Goal: Information Seeking & Learning: Learn about a topic

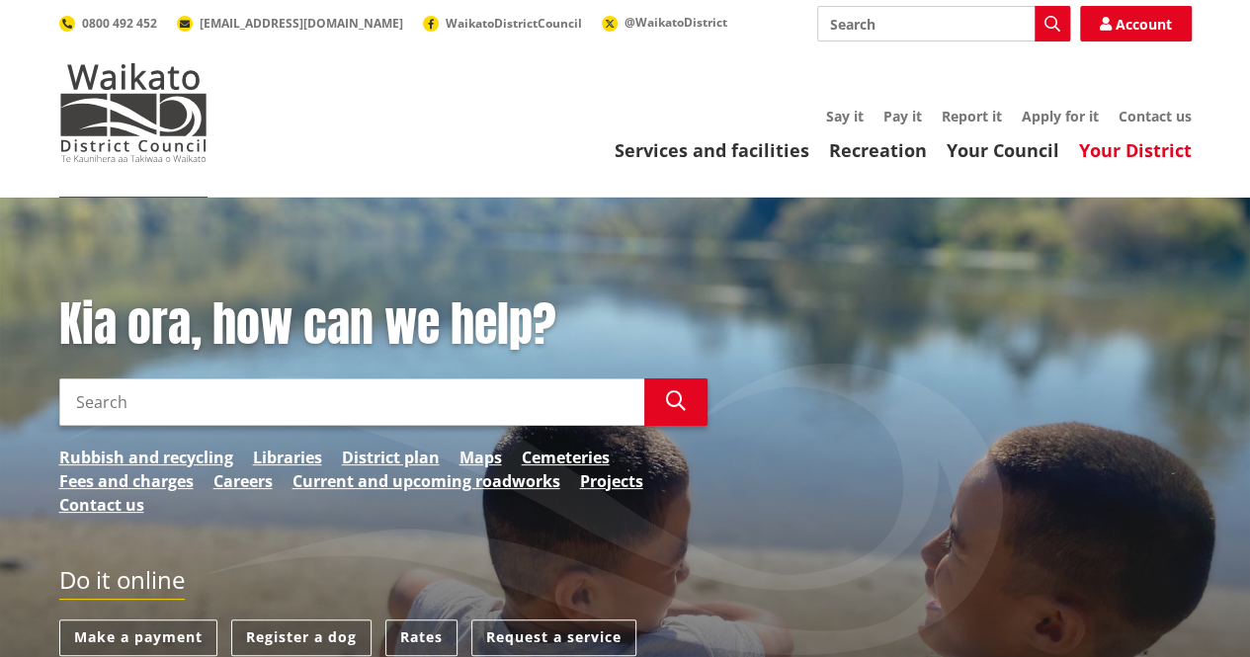
click at [1105, 148] on link "Your District" at bounding box center [1135, 150] width 113 height 24
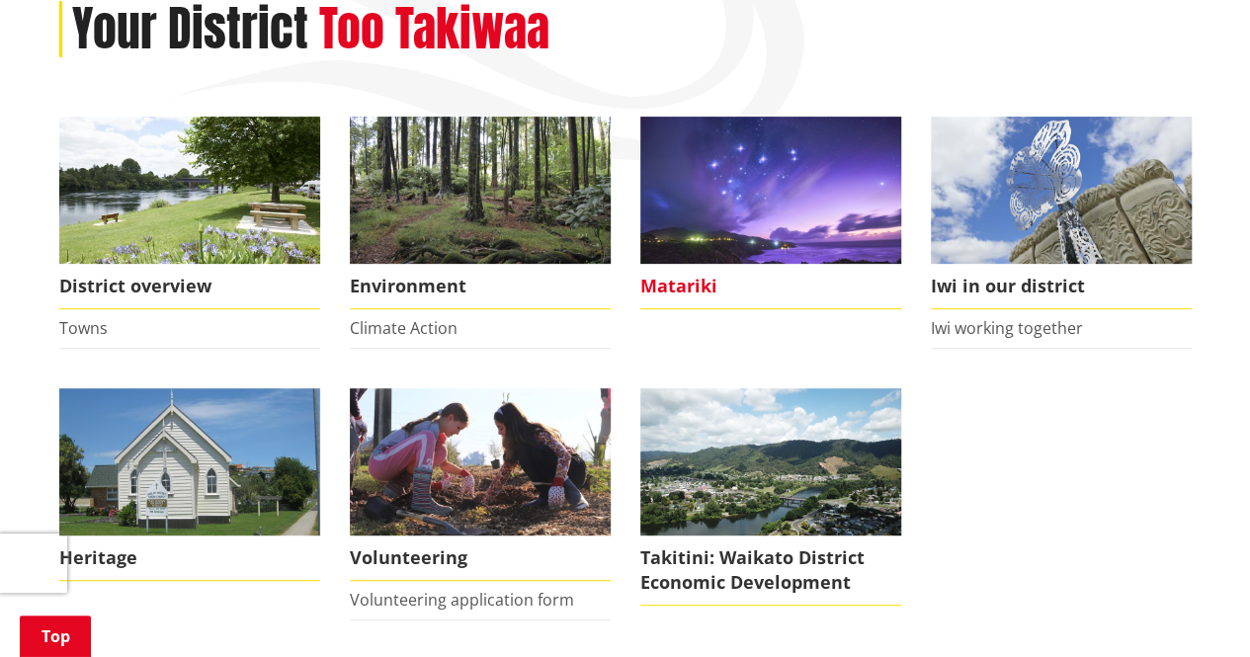
scroll to position [395, 0]
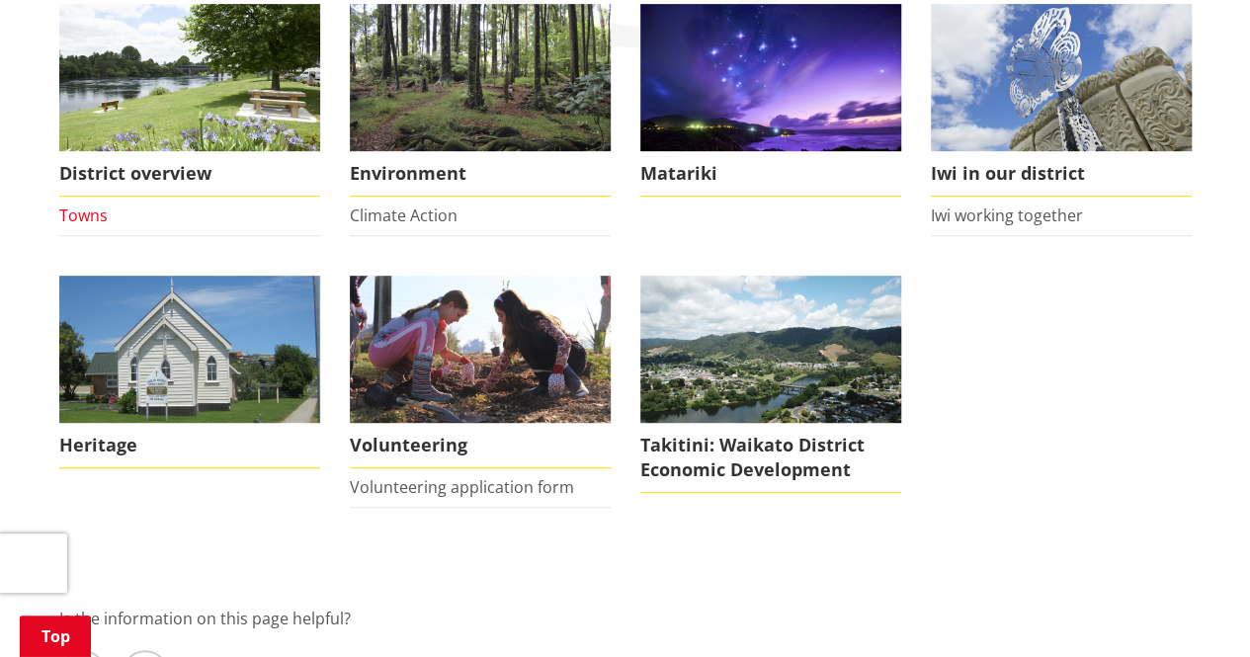
click at [97, 214] on link "Towns" at bounding box center [83, 215] width 48 height 22
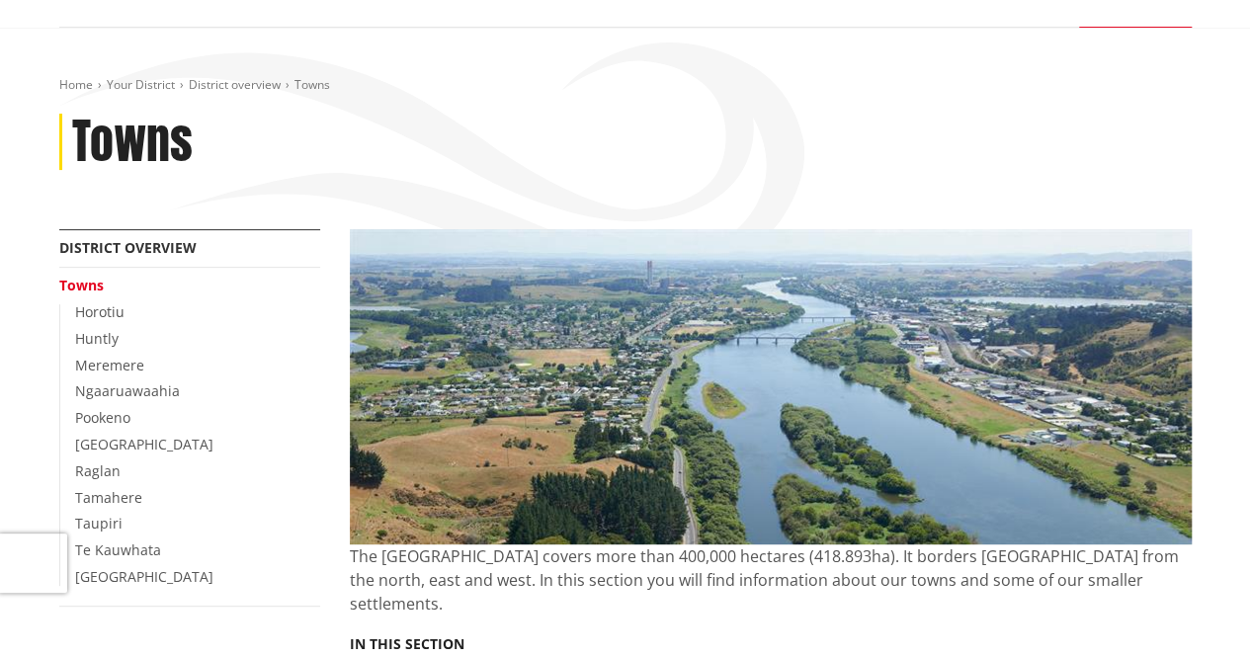
scroll to position [198, 0]
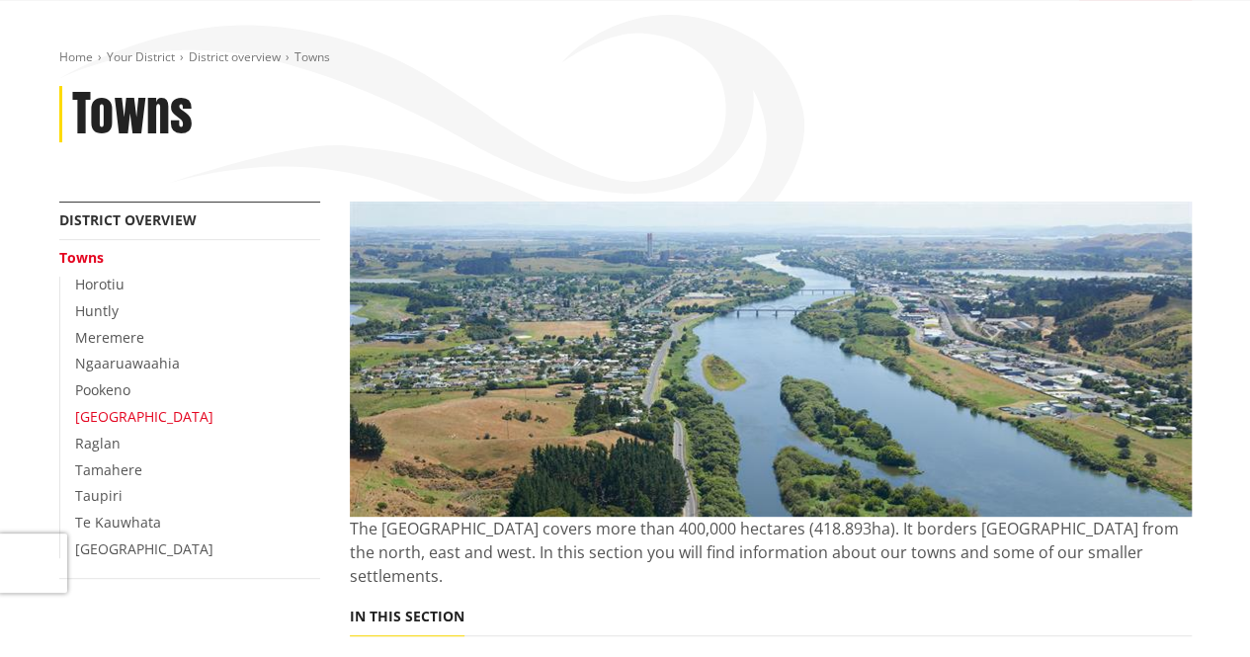
click at [150, 414] on link "[GEOGRAPHIC_DATA]" at bounding box center [144, 416] width 138 height 19
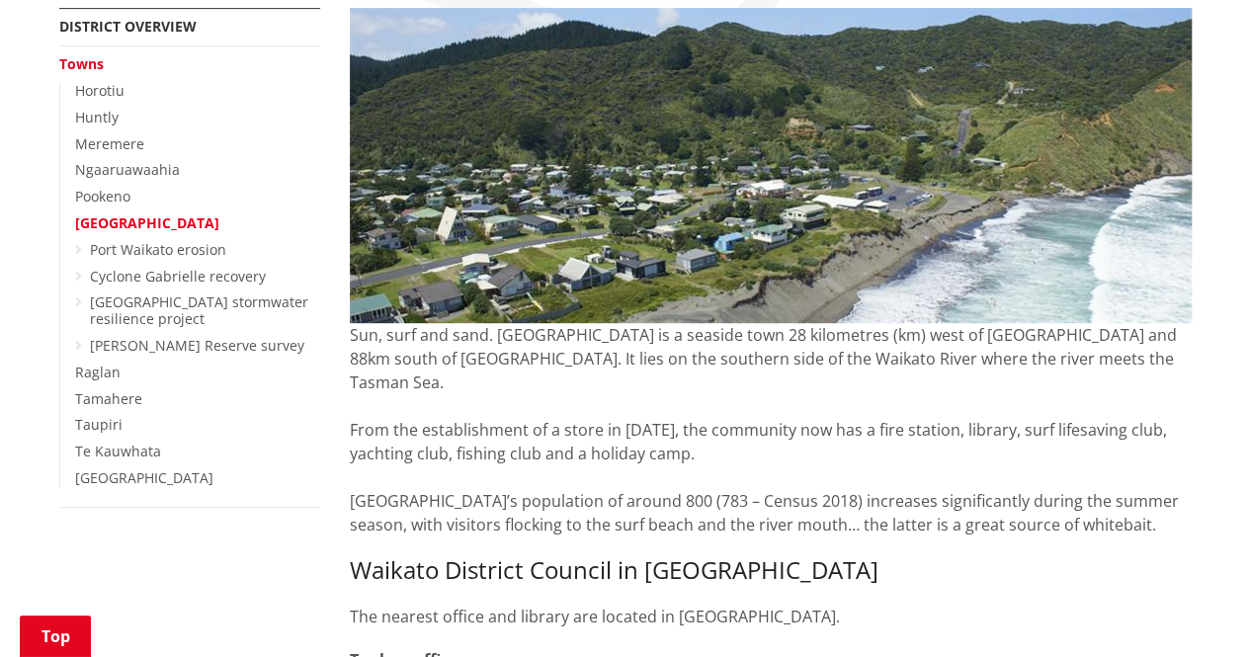
scroll to position [395, 0]
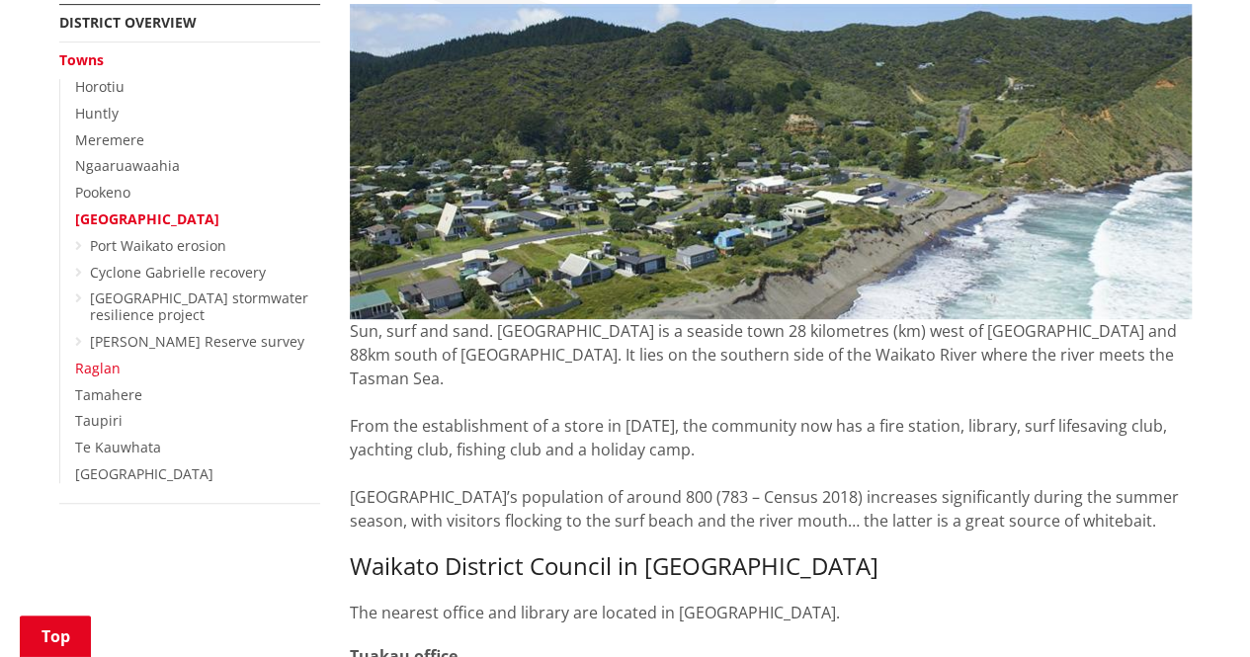
click at [105, 357] on ul "Horotiu Huntly Meremere Ngaaruawaahia Pookeno Port Waikato Port Waikato erosion…" at bounding box center [189, 281] width 261 height 404
click at [107, 363] on link "Raglan" at bounding box center [97, 368] width 45 height 19
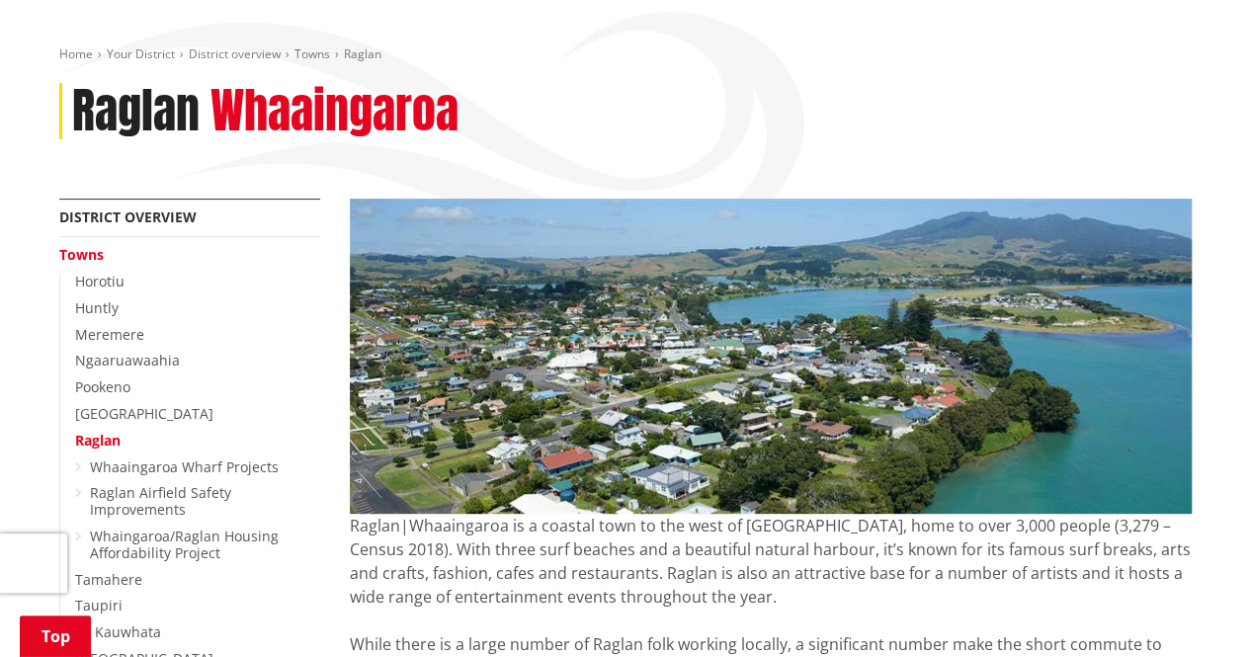
scroll to position [296, 0]
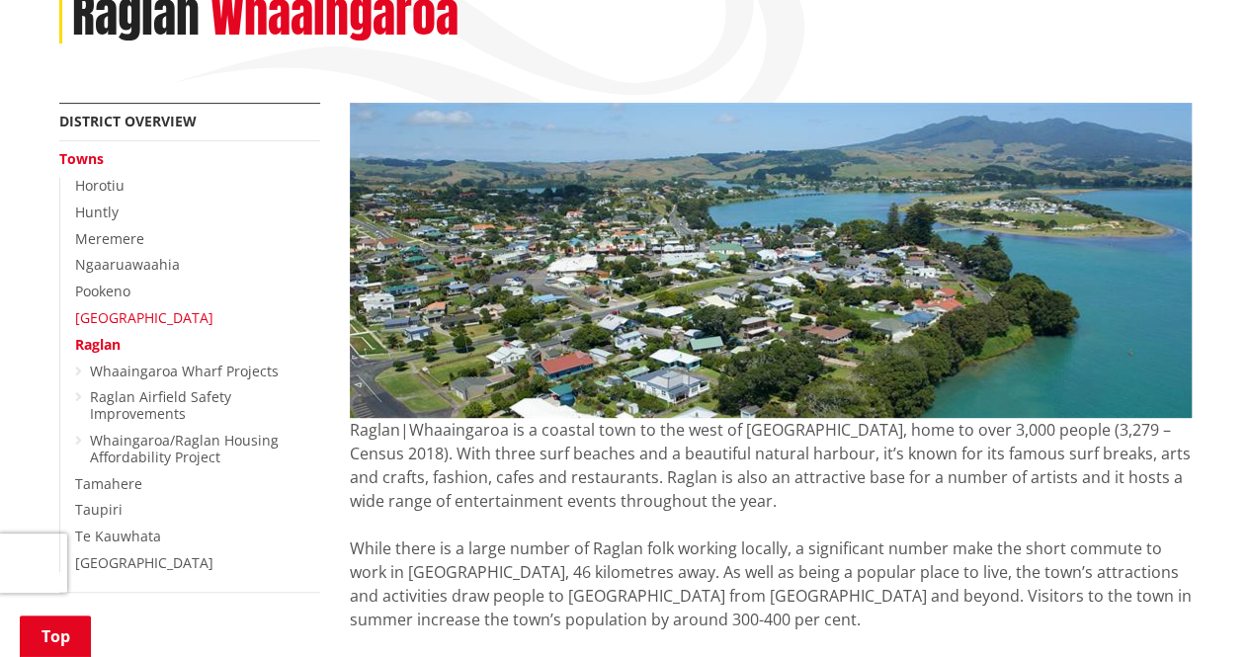
click at [144, 311] on link "Port Waikato" at bounding box center [144, 317] width 138 height 19
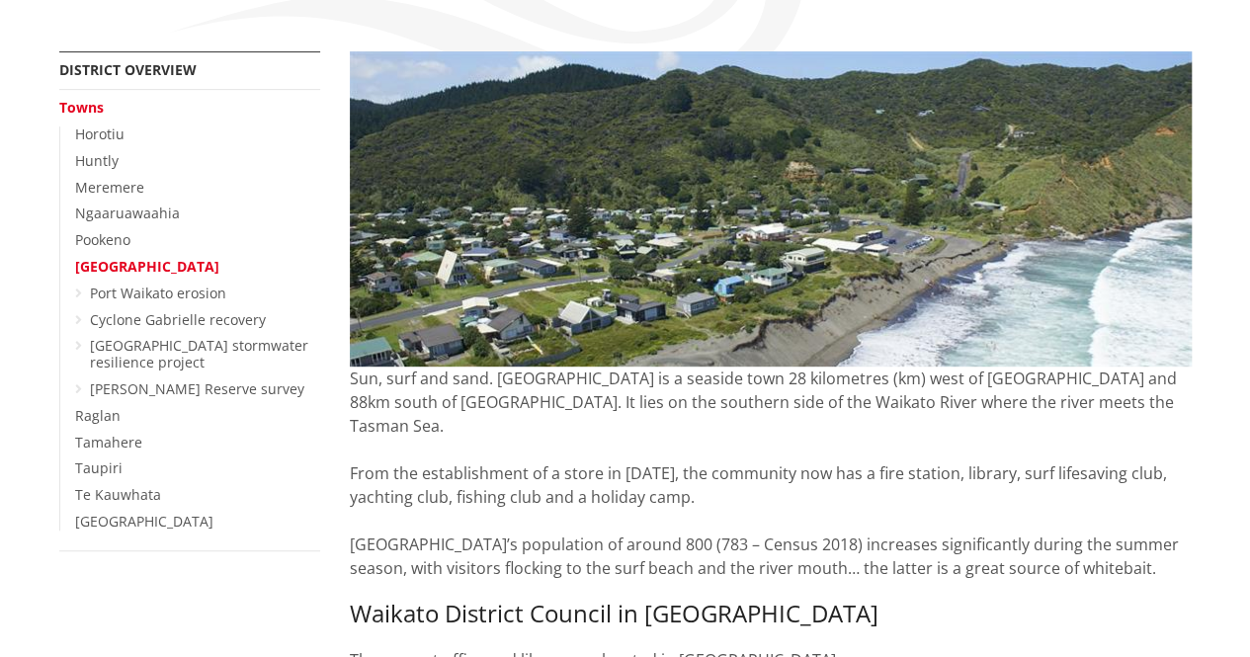
scroll to position [99, 0]
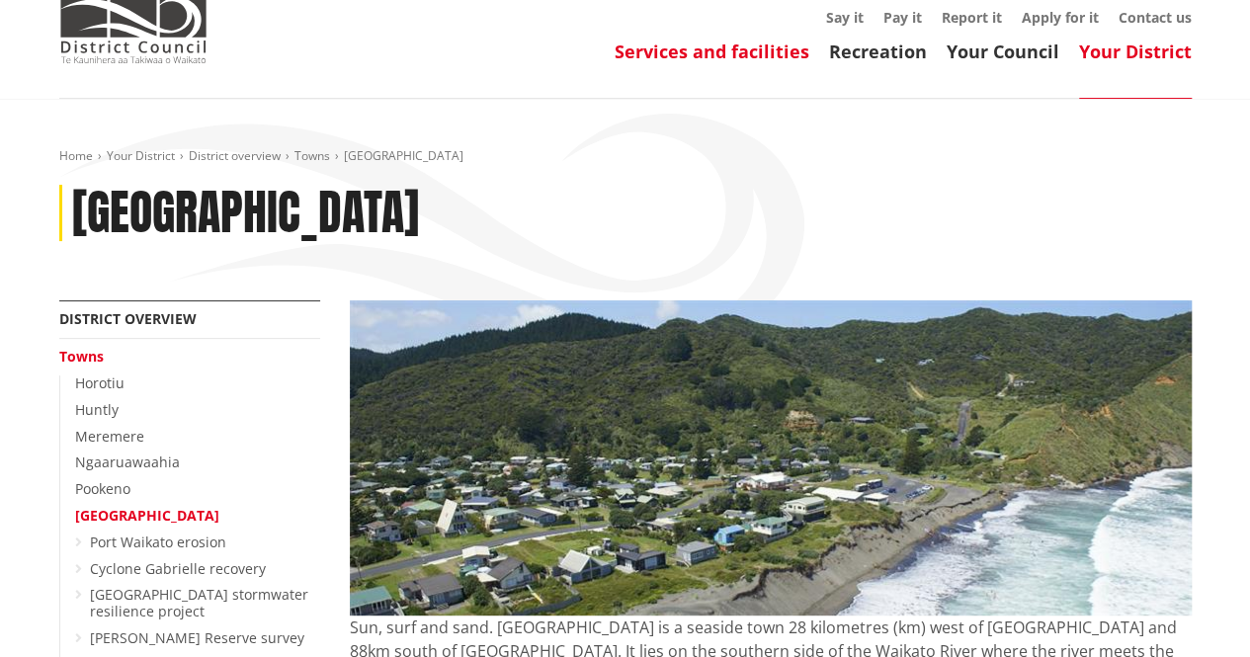
click at [735, 55] on link "Services and facilities" at bounding box center [711, 52] width 195 height 24
